Goal: Browse casually

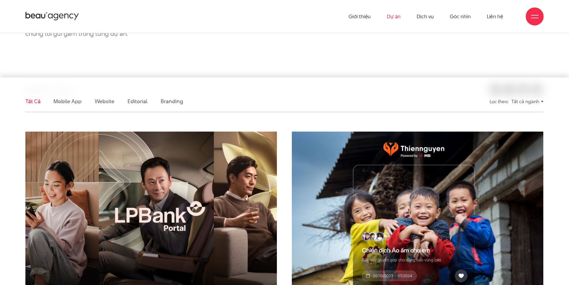
scroll to position [90, 0]
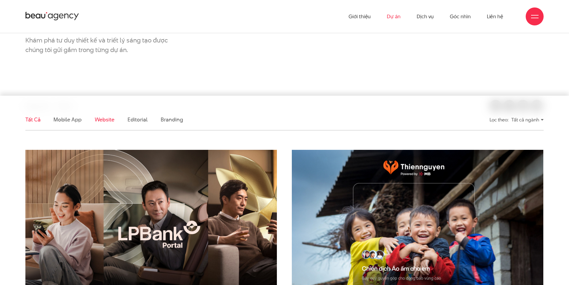
click at [97, 119] on link "Website" at bounding box center [105, 119] width 20 height 7
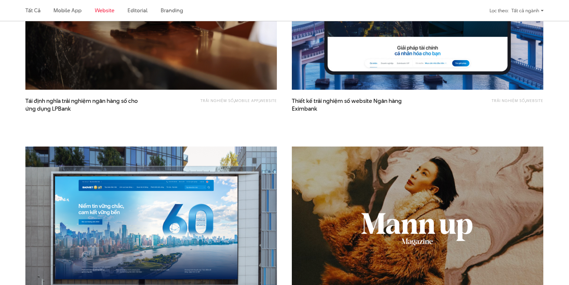
scroll to position [468, 0]
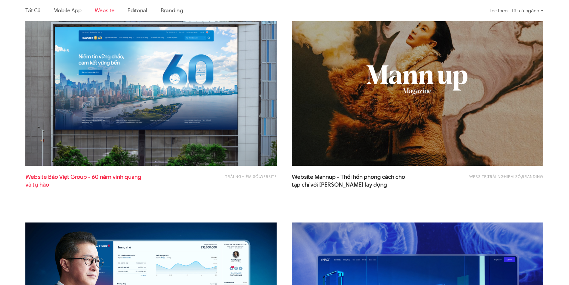
click at [79, 175] on span "Website Bảo Việt Group - 60 năm vinh quang và tự hào" at bounding box center [85, 180] width 120 height 15
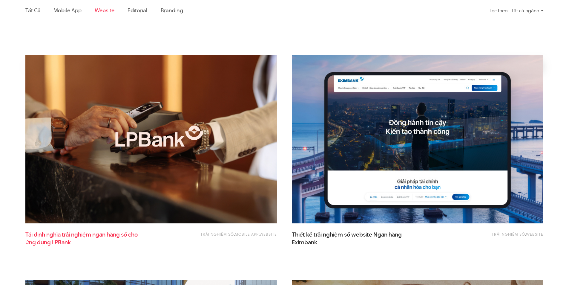
scroll to position [259, 0]
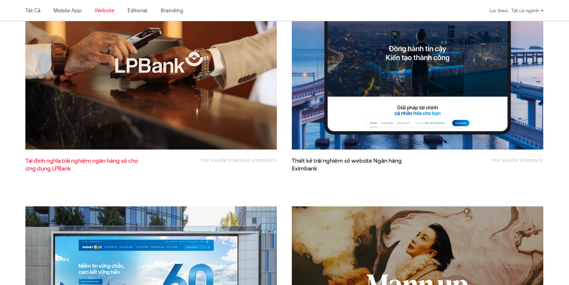
click at [86, 161] on span "Tái định nghĩa trải nghiệm ngân hàng số cho ứng dụng LPBank" at bounding box center [85, 164] width 120 height 15
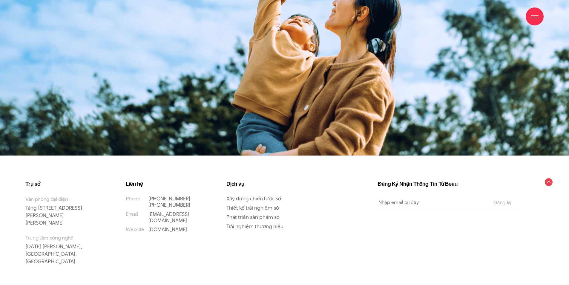
scroll to position [10072, 0]
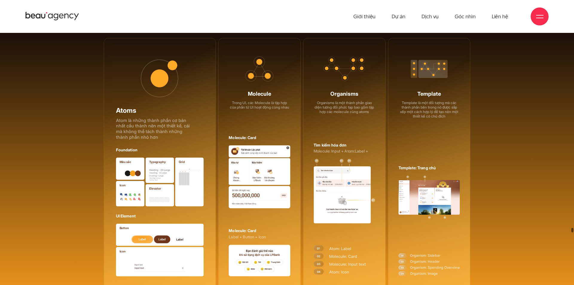
drag, startPoint x: 571, startPoint y: 270, endPoint x: 516, endPoint y: 91, distance: 186.9
